Goal: Task Accomplishment & Management: Manage account settings

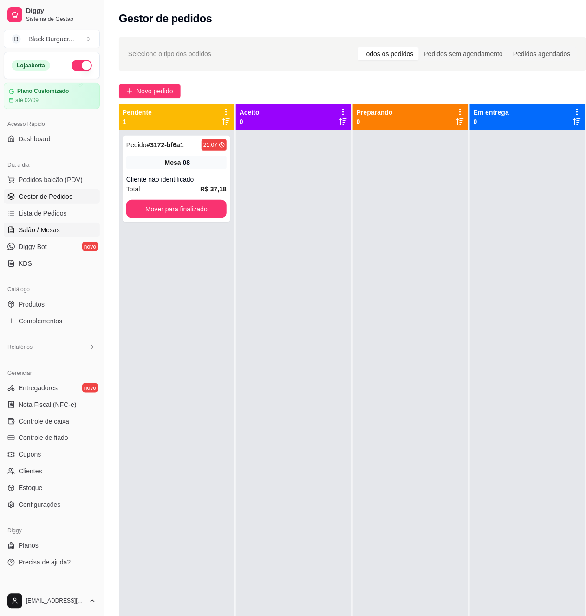
click at [68, 231] on link "Salão / Mesas" at bounding box center [52, 230] width 96 height 15
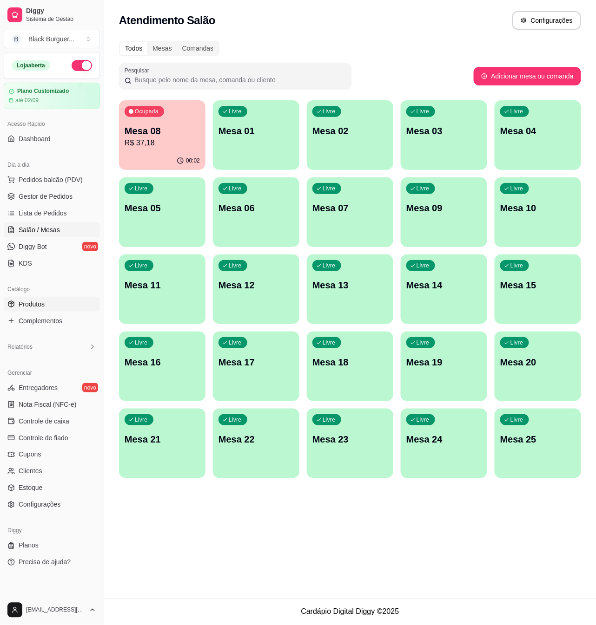
click at [51, 308] on link "Produtos" at bounding box center [52, 304] width 96 height 15
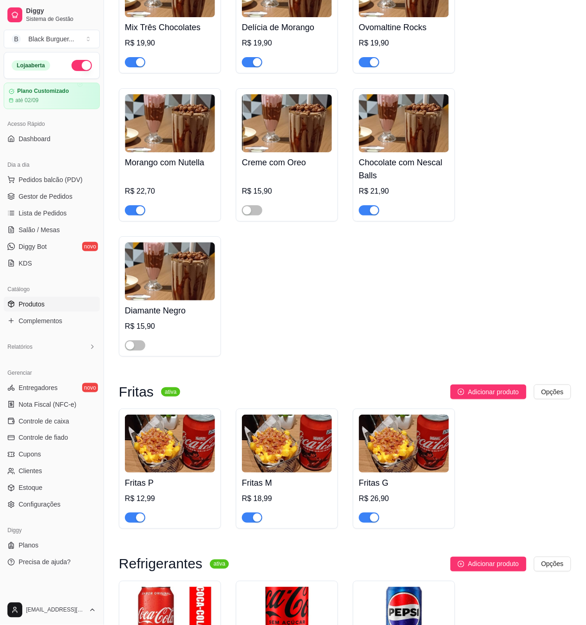
scroll to position [2353, 0]
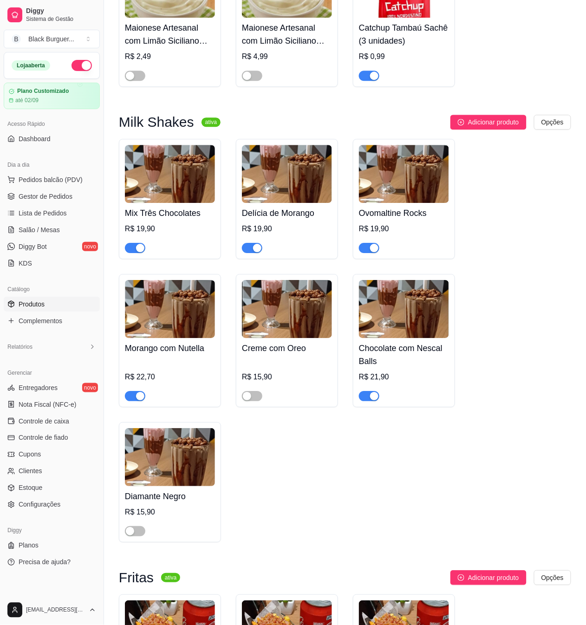
click at [256, 252] on div "button" at bounding box center [257, 248] width 8 height 8
click at [134, 401] on span "button" at bounding box center [135, 396] width 20 height 10
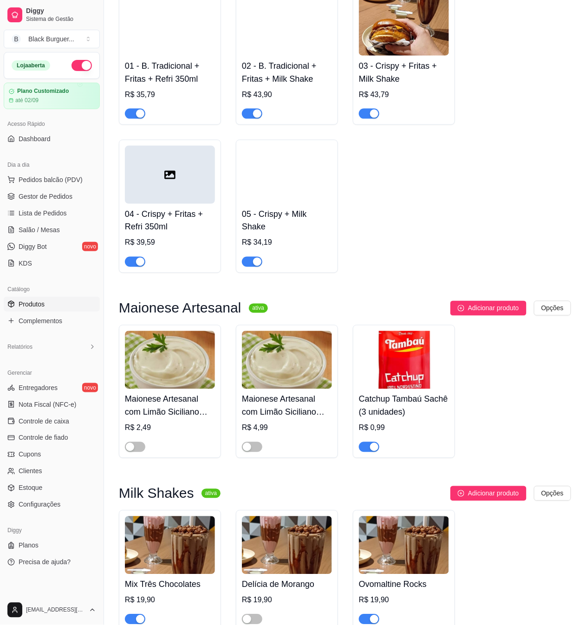
scroll to position [1734, 0]
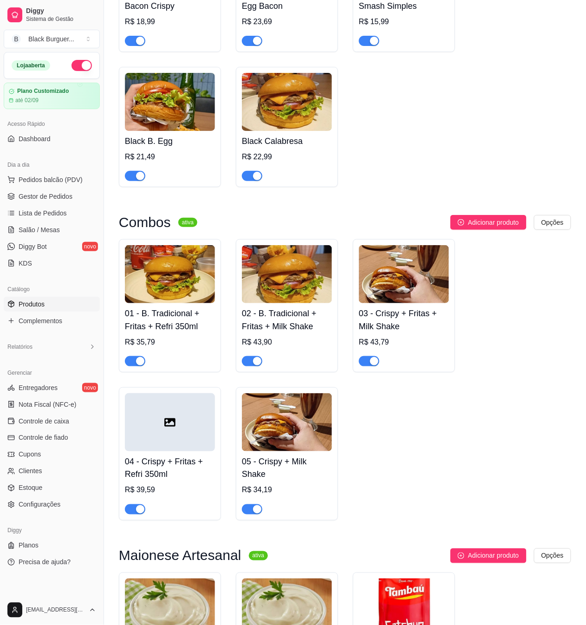
click at [279, 328] on h4 "02 - B. Tradicional + Fritas + Milk Shake" at bounding box center [287, 320] width 90 height 26
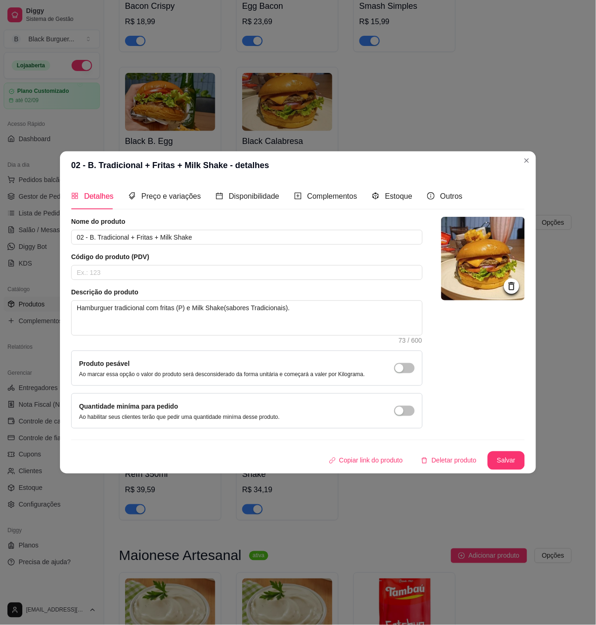
click at [282, 190] on div "Detalhes Preço e variações Disponibilidade Complementos Estoque Outros" at bounding box center [266, 196] width 391 height 26
click at [296, 193] on icon "plus-square" at bounding box center [297, 195] width 7 height 7
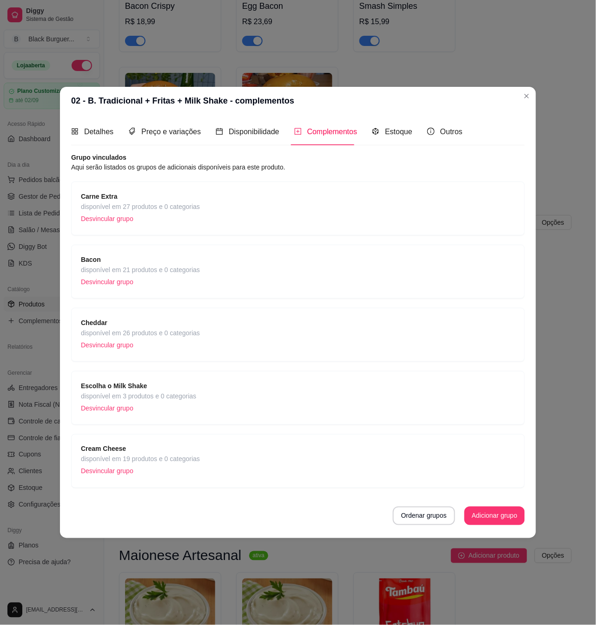
click at [188, 388] on span "Escolha o Milk Shake" at bounding box center [138, 386] width 115 height 10
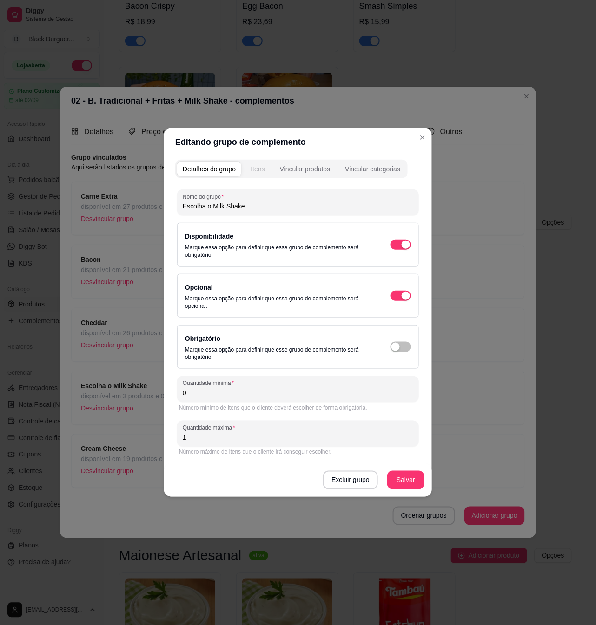
click at [256, 175] on button "Itens" at bounding box center [257, 169] width 25 height 15
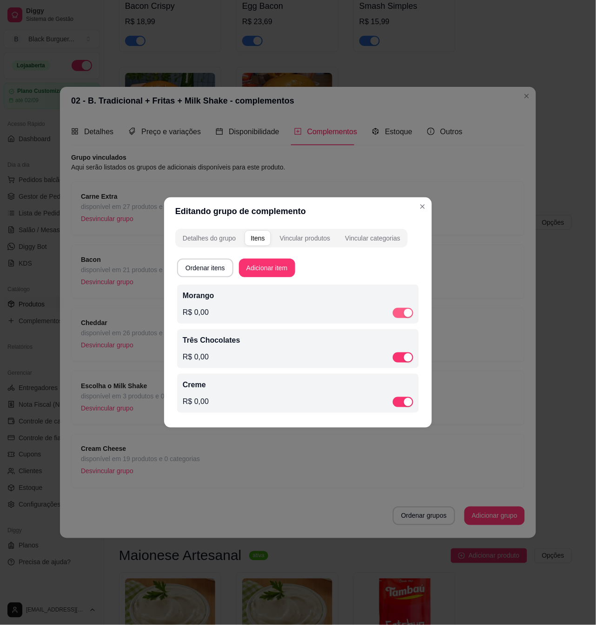
click at [402, 315] on span "button" at bounding box center [403, 313] width 20 height 10
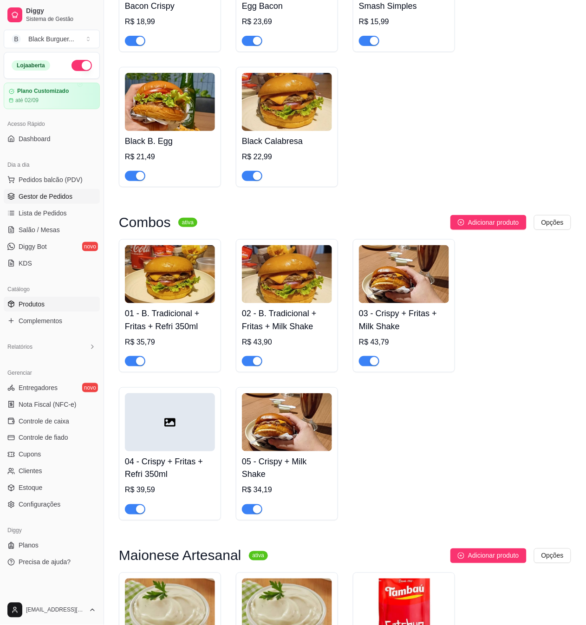
click at [46, 198] on span "Gestor de Pedidos" at bounding box center [46, 196] width 54 height 9
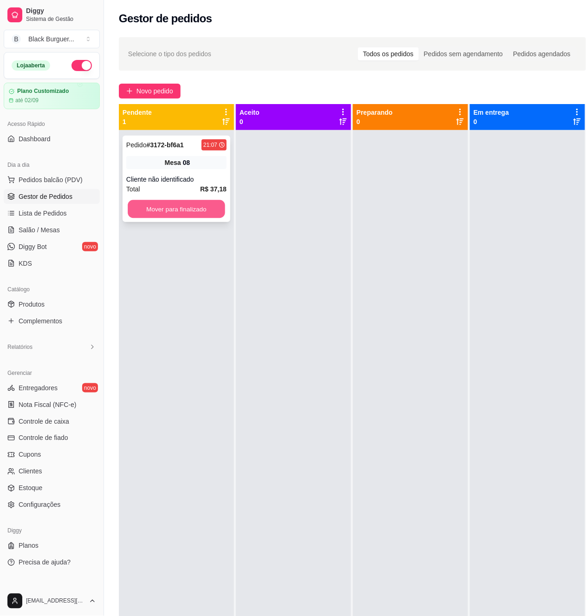
click at [190, 209] on button "Mover para finalizado" at bounding box center [177, 209] width 98 height 18
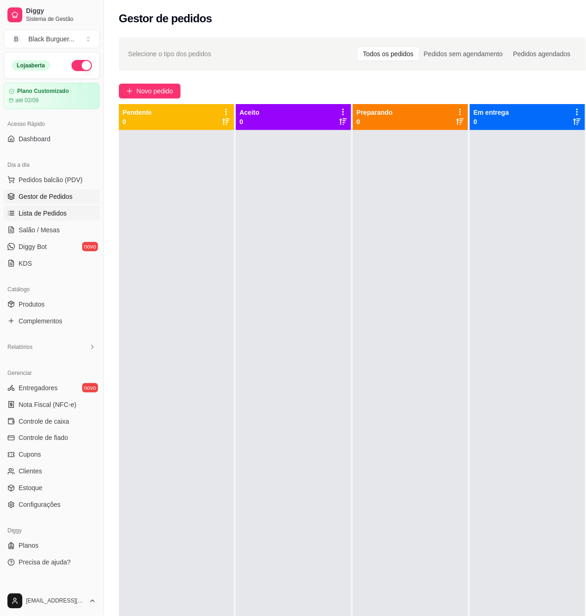
click at [63, 216] on span "Lista de Pedidos" at bounding box center [43, 213] width 48 height 9
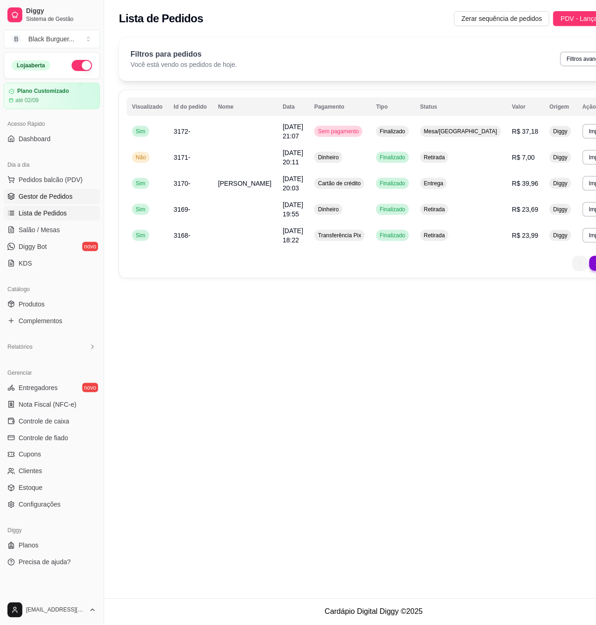
click at [69, 195] on span "Gestor de Pedidos" at bounding box center [46, 196] width 54 height 9
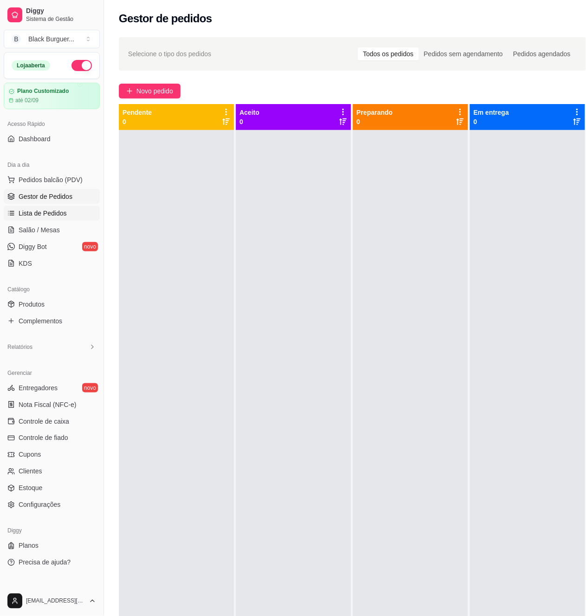
click at [64, 210] on span "Lista de Pedidos" at bounding box center [43, 213] width 48 height 9
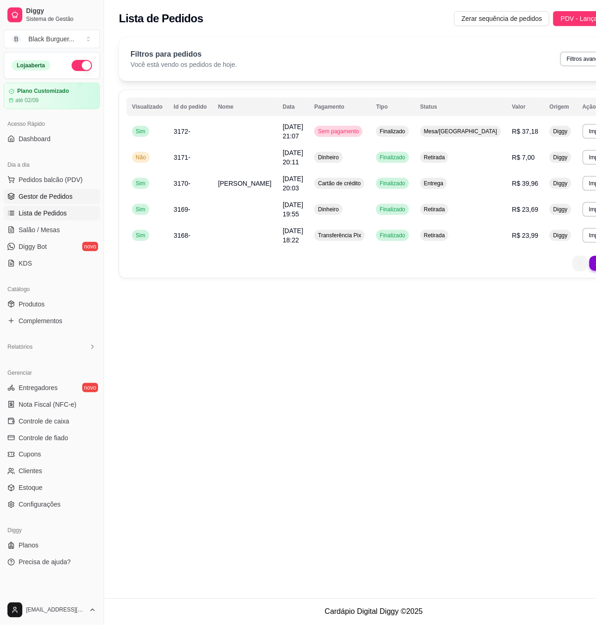
click at [52, 198] on span "Gestor de Pedidos" at bounding box center [46, 196] width 54 height 9
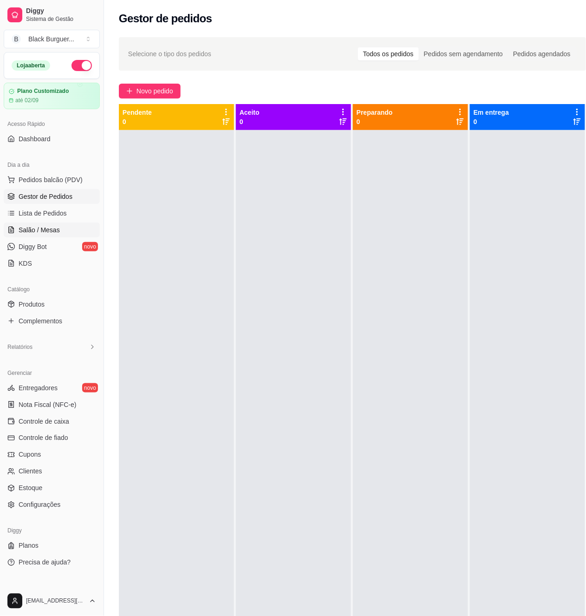
click at [57, 235] on link "Salão / Mesas" at bounding box center [52, 230] width 96 height 15
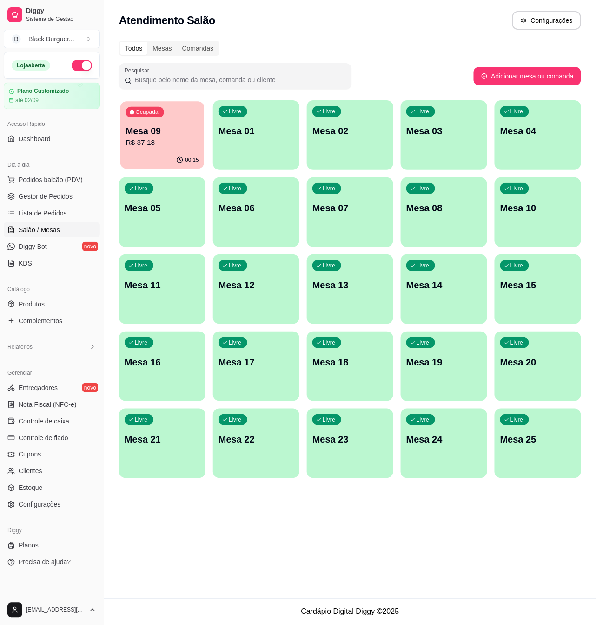
click at [168, 123] on div "Ocupada Mesa 09 R$ 37,18" at bounding box center [162, 126] width 84 height 50
click at [168, 132] on p "Mesa 09" at bounding box center [161, 130] width 75 height 13
click at [152, 140] on p "R$ 37,18" at bounding box center [161, 143] width 75 height 11
click at [53, 195] on span "Gestor de Pedidos" at bounding box center [46, 196] width 54 height 9
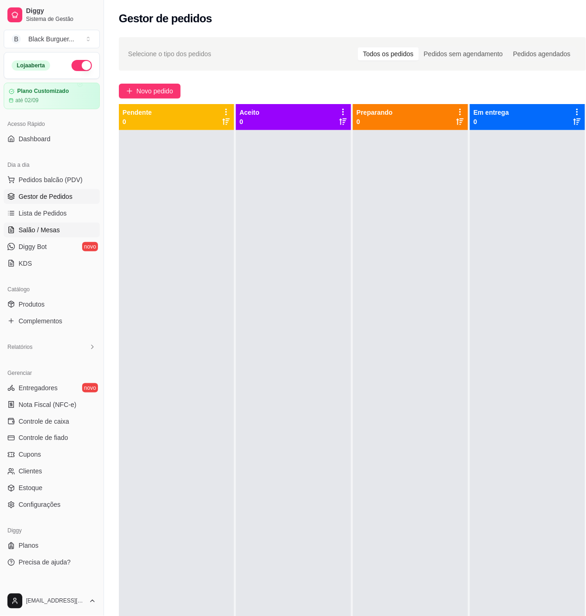
click at [52, 223] on link "Salão / Mesas" at bounding box center [52, 230] width 96 height 15
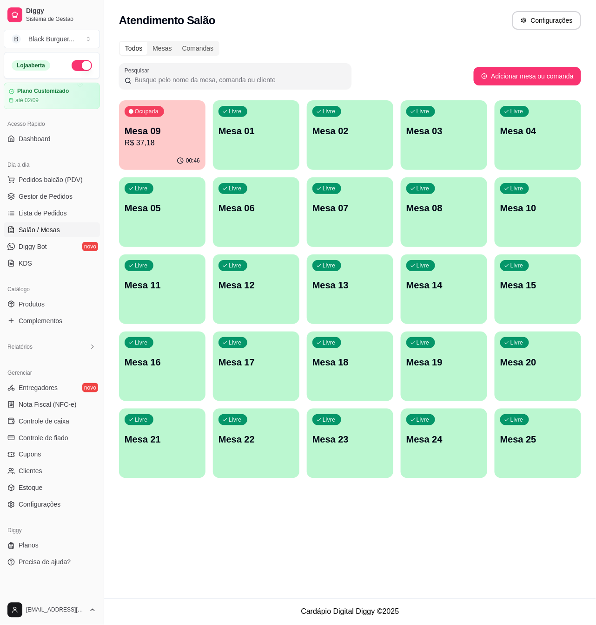
click at [188, 123] on div "Ocupada Mesa 09 R$ 37,18" at bounding box center [162, 126] width 86 height 52
click at [185, 132] on p "Mesa 09" at bounding box center [161, 131] width 73 height 13
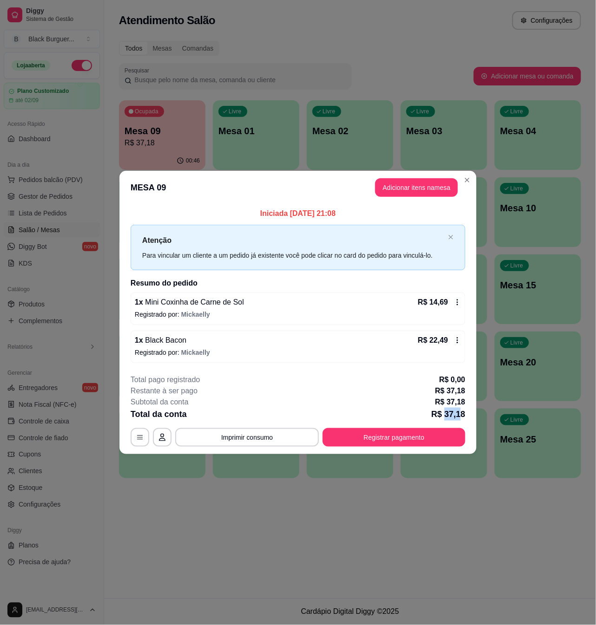
drag, startPoint x: 446, startPoint y: 411, endPoint x: 472, endPoint y: 409, distance: 25.6
click at [469, 409] on footer "**********" at bounding box center [297, 410] width 357 height 87
drag, startPoint x: 472, startPoint y: 409, endPoint x: 448, endPoint y: 411, distance: 24.2
click at [472, 409] on footer "**********" at bounding box center [297, 410] width 357 height 87
click at [434, 411] on p "R$ 37,18" at bounding box center [448, 414] width 34 height 13
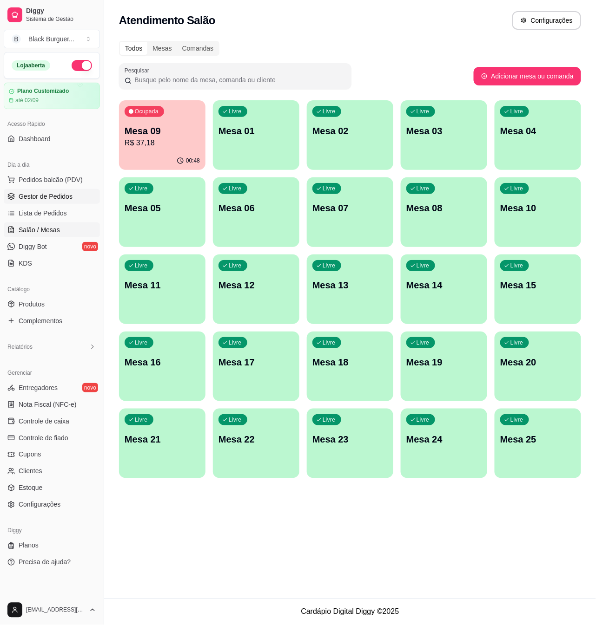
click at [67, 196] on span "Gestor de Pedidos" at bounding box center [46, 196] width 54 height 9
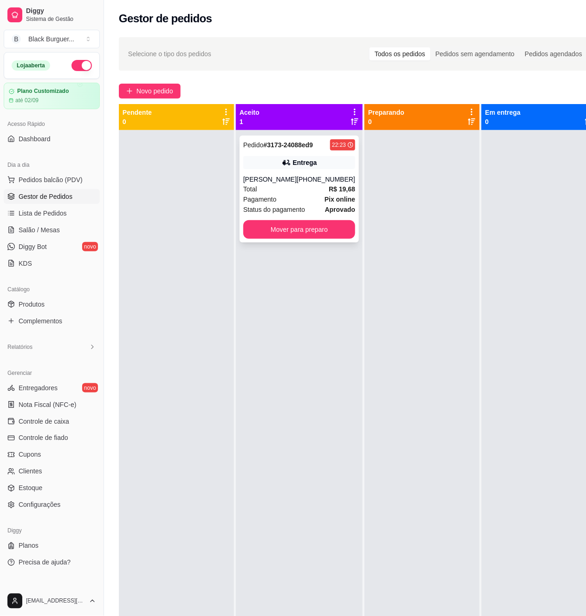
click at [282, 160] on icon at bounding box center [286, 162] width 9 height 9
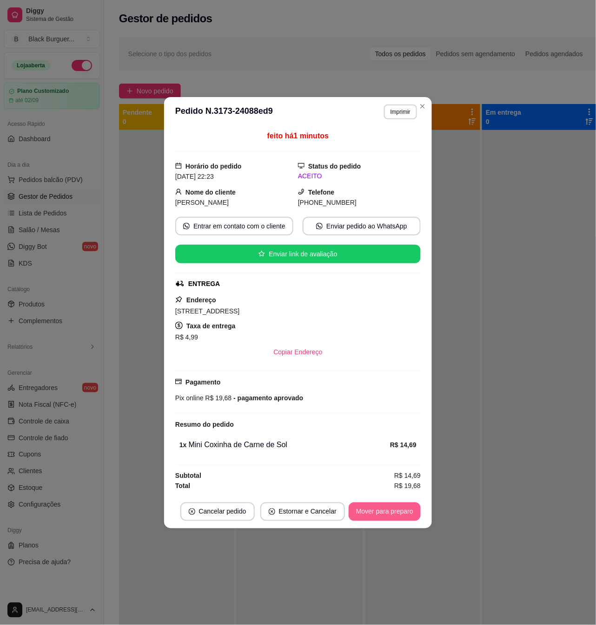
click at [398, 514] on button "Mover para preparo" at bounding box center [384, 512] width 72 height 19
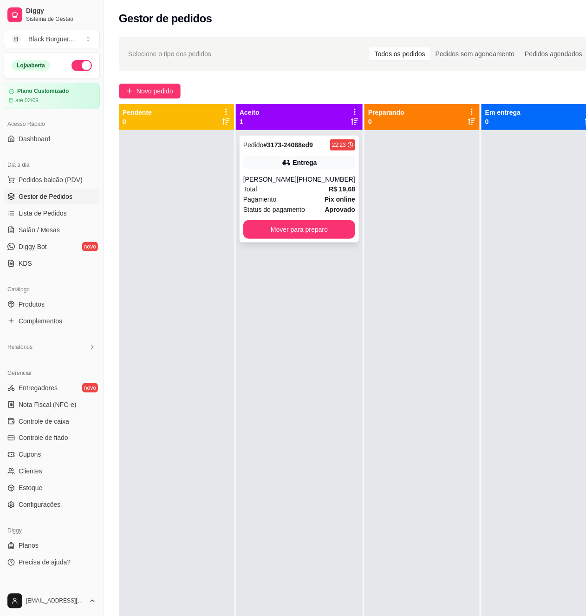
click at [307, 199] on div "Pagamento Pix online" at bounding box center [299, 199] width 112 height 10
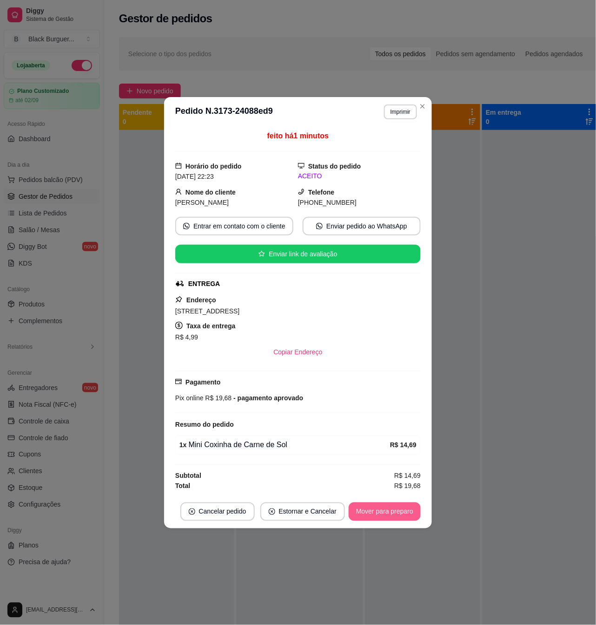
click at [402, 517] on button "Mover para preparo" at bounding box center [384, 512] width 72 height 19
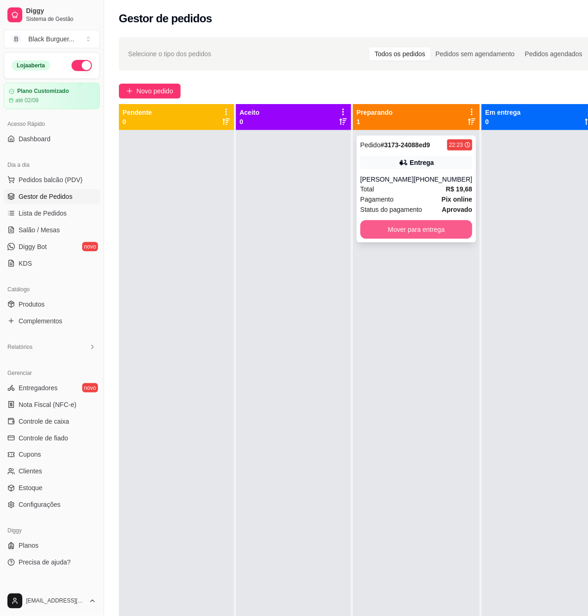
click at [417, 229] on button "Mover para entrega" at bounding box center [416, 229] width 112 height 19
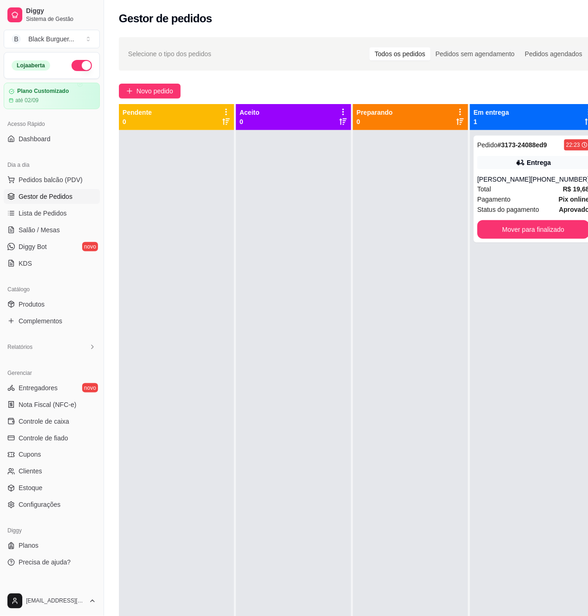
drag, startPoint x: 403, startPoint y: 90, endPoint x: 236, endPoint y: 86, distance: 166.8
click at [235, 86] on div "Novo pedido" at bounding box center [358, 91] width 479 height 15
click at [532, 229] on button "Mover para finalizado" at bounding box center [533, 230] width 109 height 18
